Goal: Transaction & Acquisition: Purchase product/service

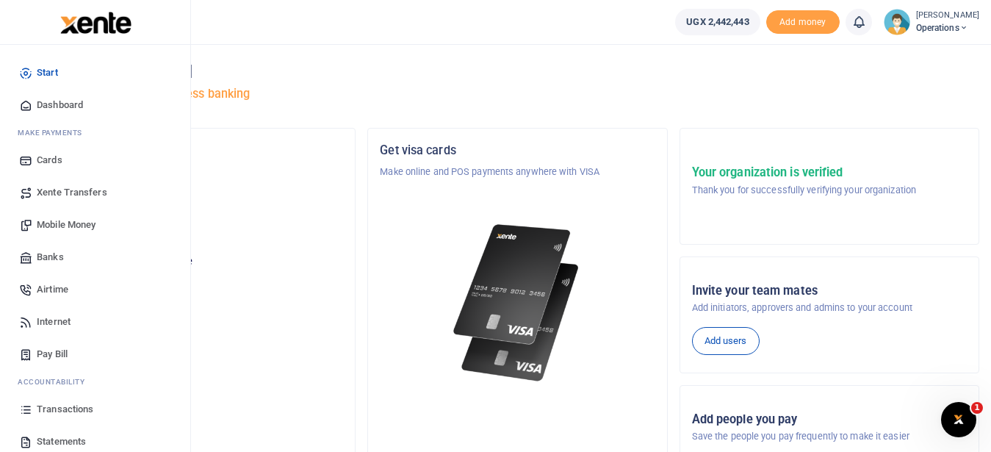
click at [69, 414] on span "Transactions" at bounding box center [65, 409] width 57 height 15
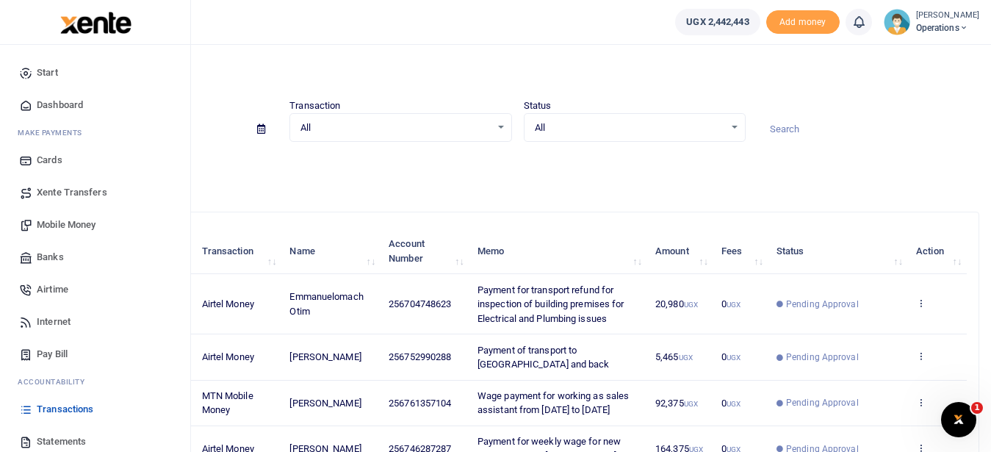
click at [91, 228] on span "Mobile Money" at bounding box center [66, 224] width 59 height 15
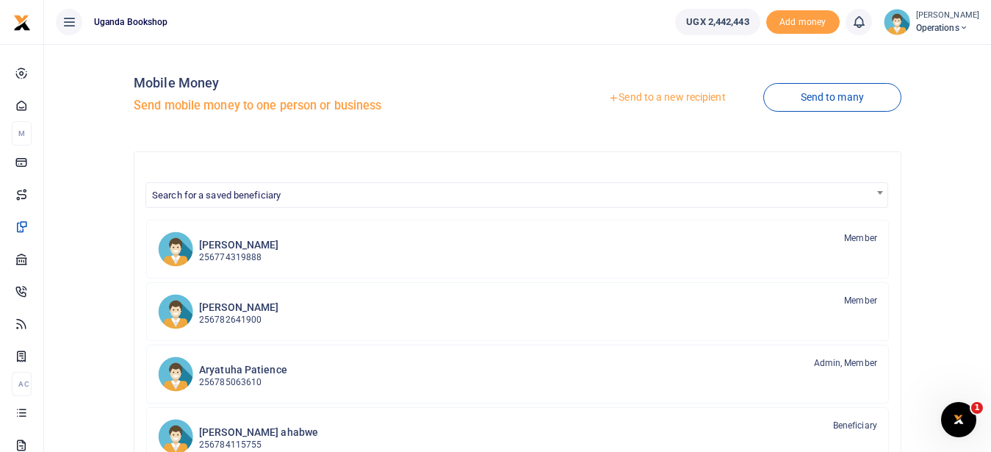
click at [666, 90] on link "Send to a new recipient" at bounding box center [667, 97] width 192 height 26
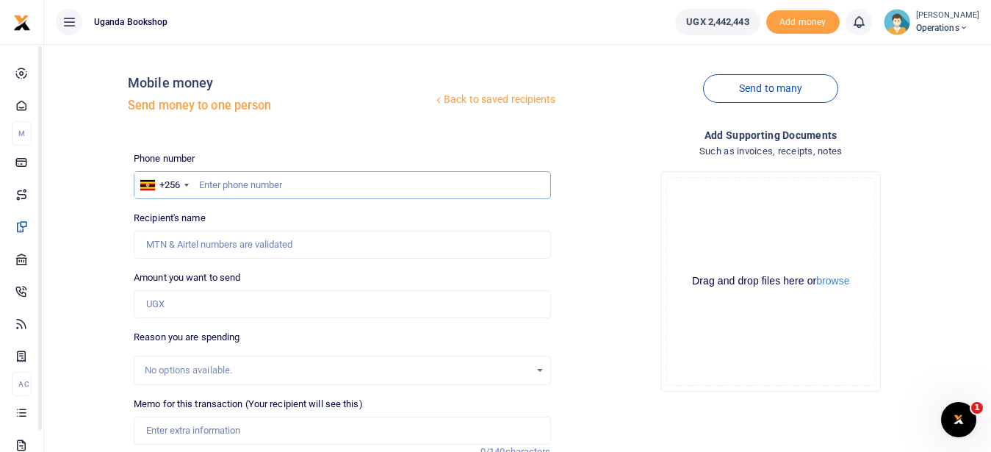
click at [208, 191] on input "text" at bounding box center [342, 185] width 416 height 28
type input "0787747470"
type input "Geofrey Waninda"
type input "0787747470"
click at [165, 307] on input "Amount you want to send" at bounding box center [342, 304] width 416 height 28
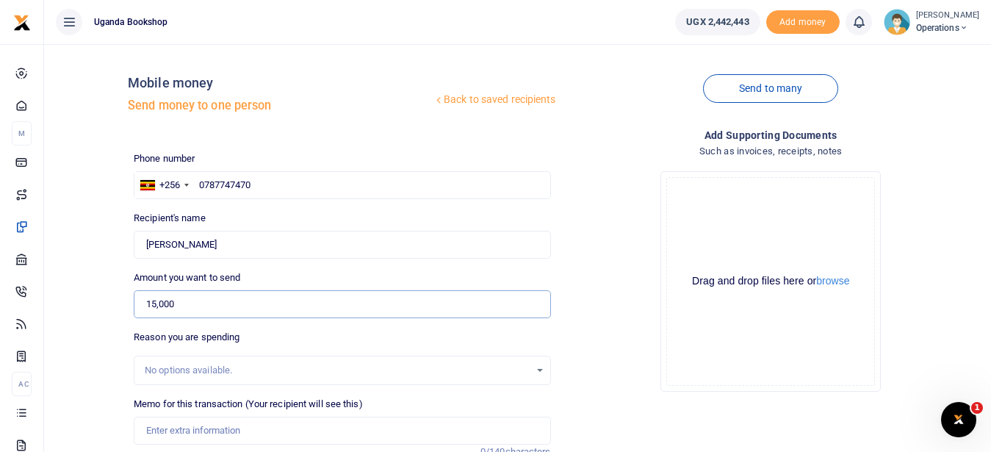
type input "15,000"
click at [215, 430] on input "Memo for this transaction (Your recipient will see this)" at bounding box center [342, 430] width 416 height 28
click at [374, 431] on input "Payment of transport refund for working on Sunday 21st September" at bounding box center [342, 430] width 416 height 28
click at [584, 396] on div "Drop your files here Drag and drop files here or browse Powered by Uppy" at bounding box center [771, 281] width 416 height 244
click at [386, 429] on input "Payment of transport refund for working on Sunday 28st September" at bounding box center [342, 430] width 416 height 28
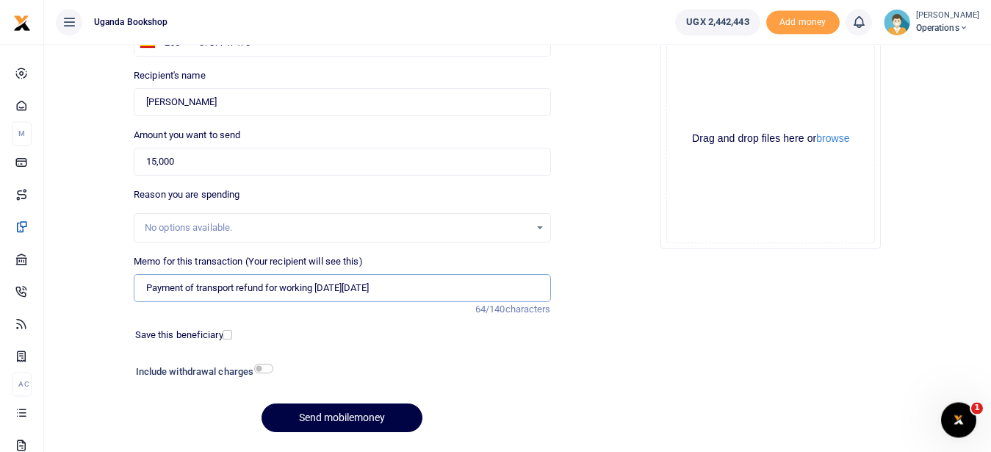
scroll to position [184, 0]
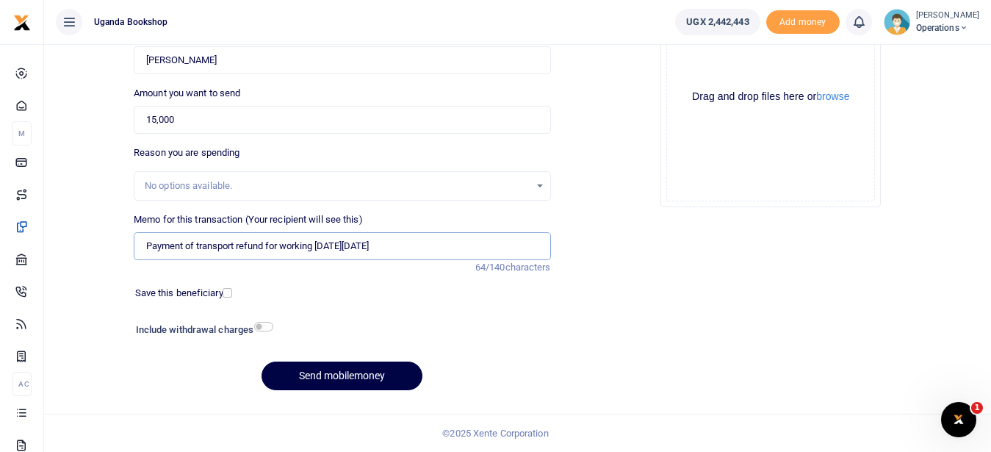
type input "Payment of transport refund for working on Sunday 28th September"
click at [267, 325] on input "checkbox" at bounding box center [263, 327] width 19 height 10
checkbox input "true"
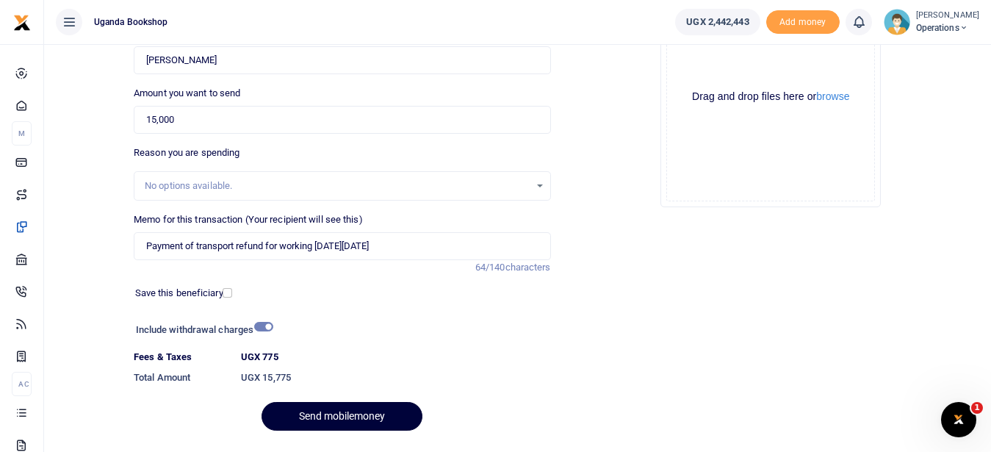
click at [309, 411] on button "Send mobilemoney" at bounding box center [342, 416] width 161 height 29
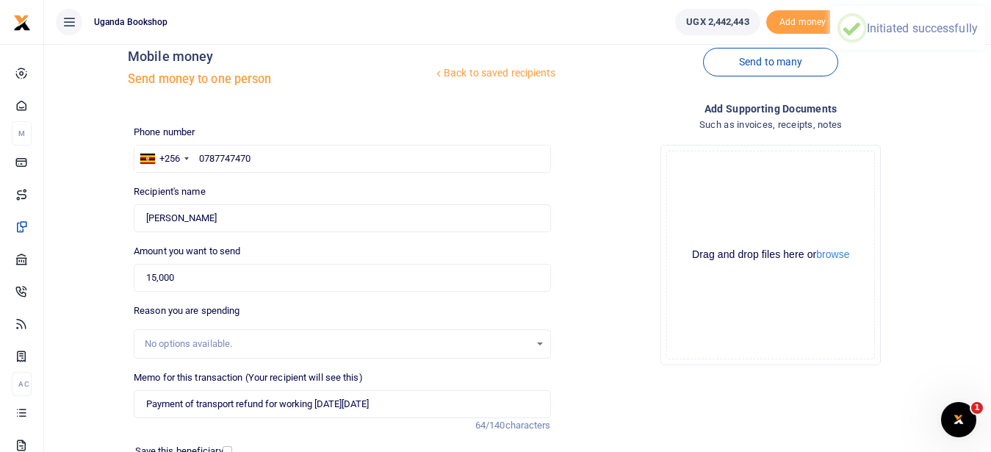
scroll to position [0, 0]
